Goal: Navigation & Orientation: Find specific page/section

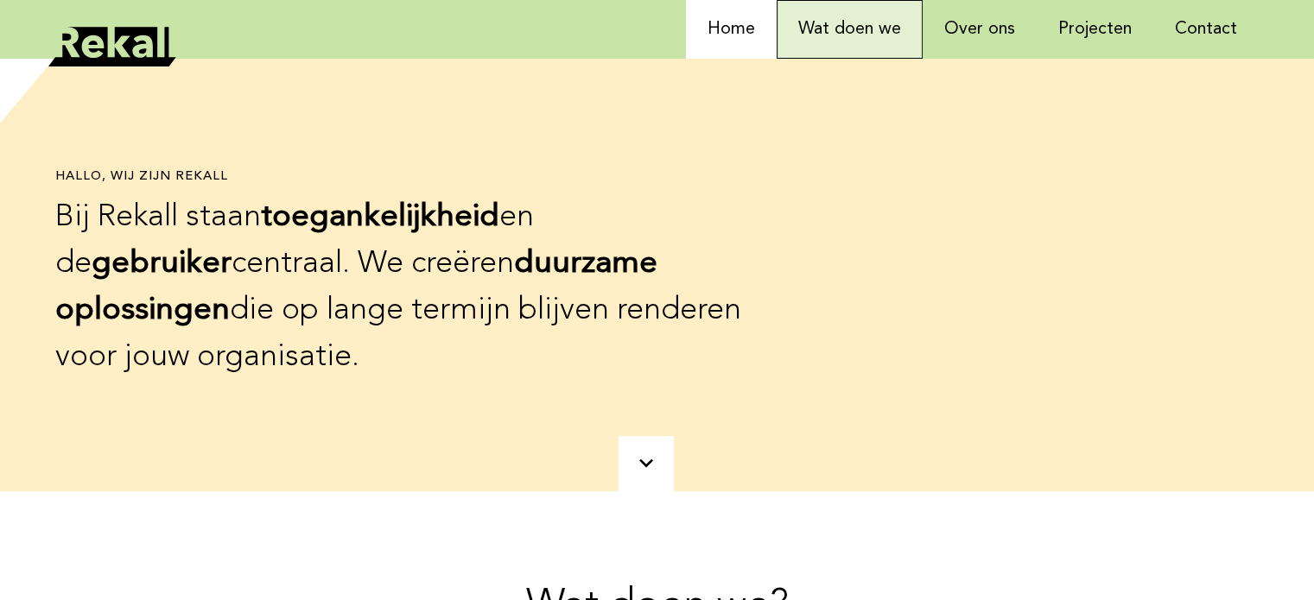
click at [852, 41] on link "Wat doen we" at bounding box center [850, 29] width 146 height 59
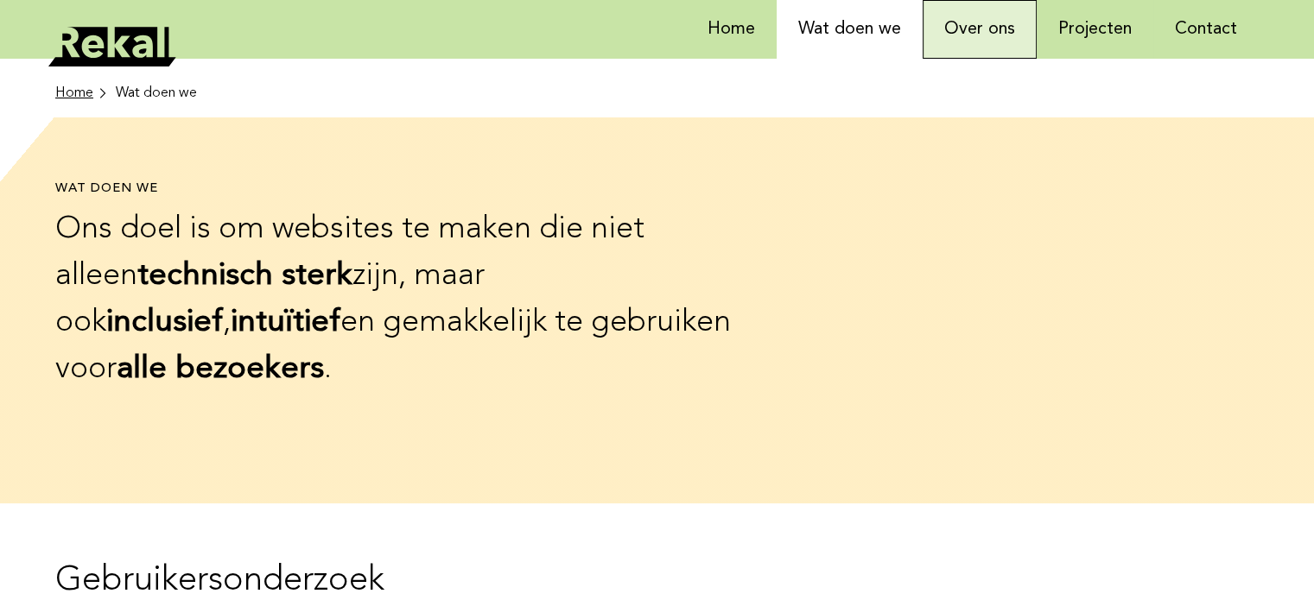
click at [961, 32] on link "Over ons" at bounding box center [980, 29] width 114 height 59
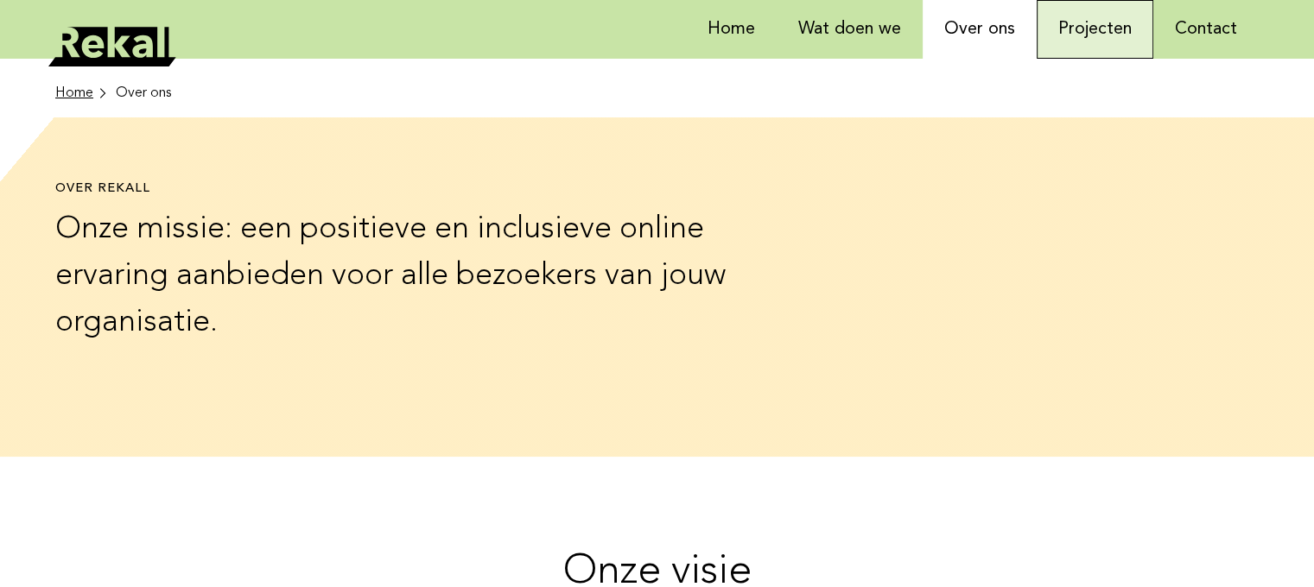
click at [1097, 50] on link "Projecten" at bounding box center [1095, 29] width 117 height 59
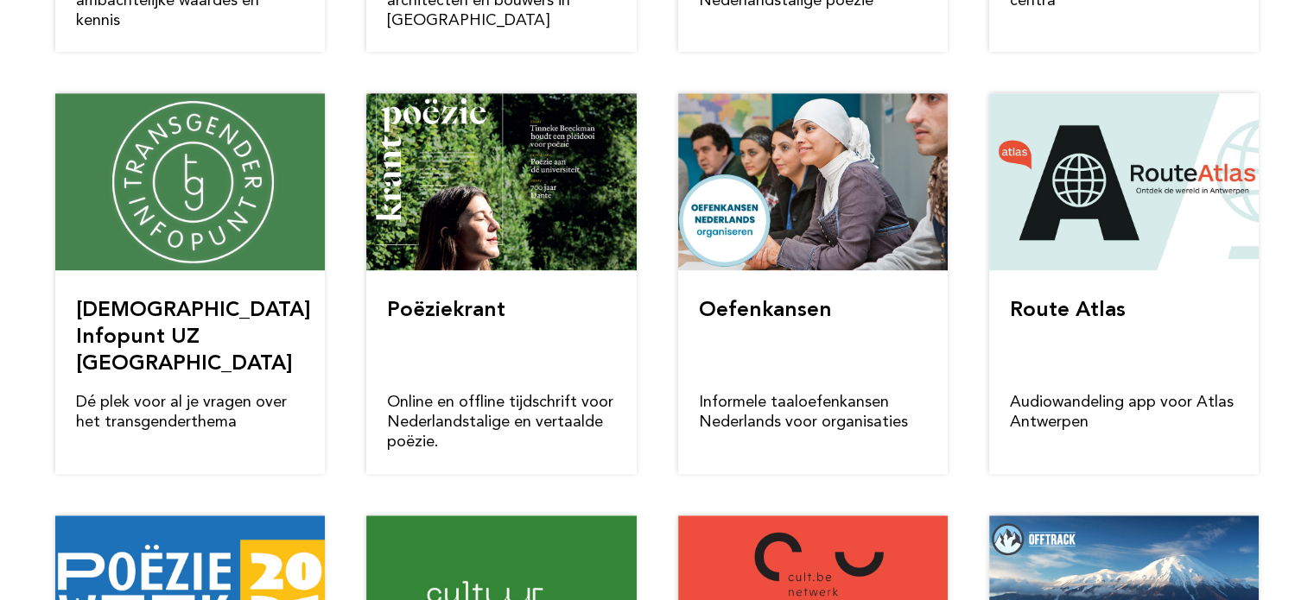
scroll to position [954, 0]
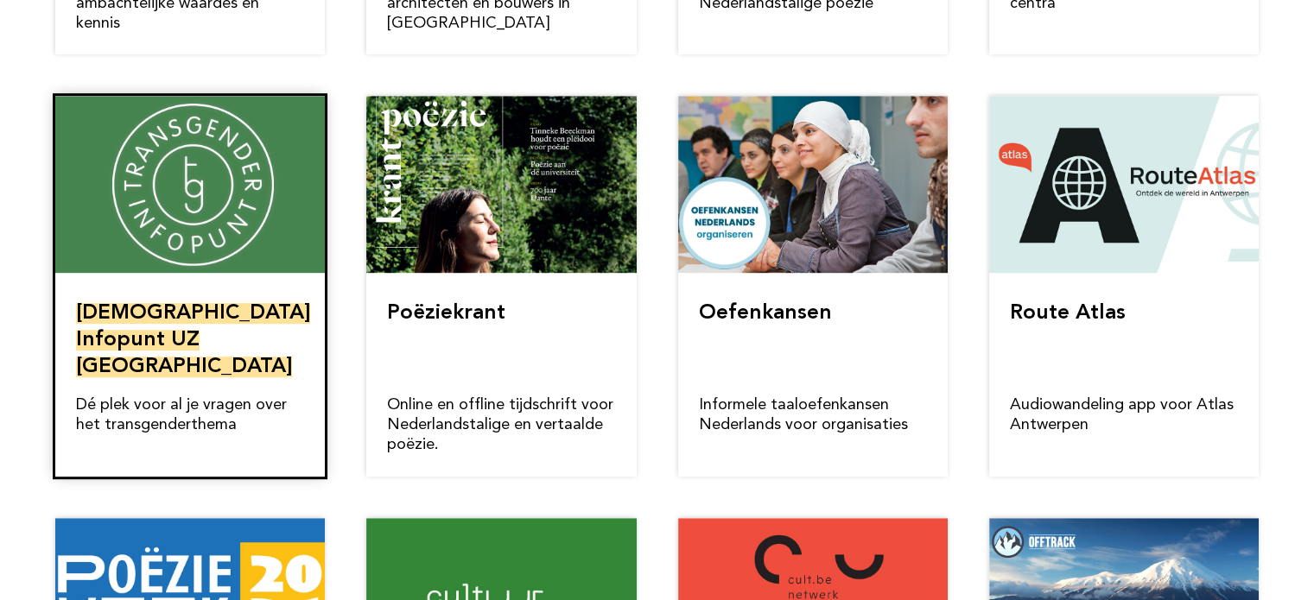
click at [139, 303] on link "[DEMOGRAPHIC_DATA] Infopunt UZ [GEOGRAPHIC_DATA]" at bounding box center [193, 340] width 234 height 74
